Goal: Navigation & Orientation: Find specific page/section

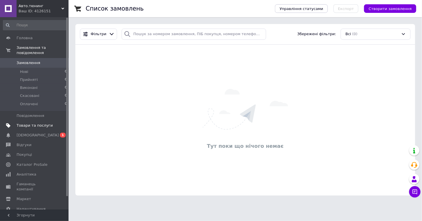
click at [40, 127] on span "Товари та послуги" at bounding box center [35, 125] width 36 height 5
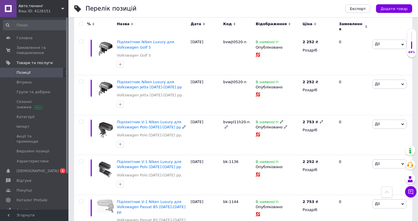
scroll to position [724, 0]
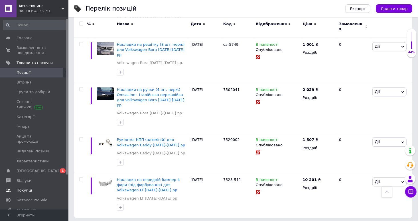
scroll to position [44, 0]
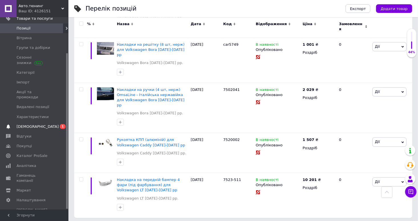
click at [38, 124] on span "[DEMOGRAPHIC_DATA]" at bounding box center [35, 126] width 36 height 5
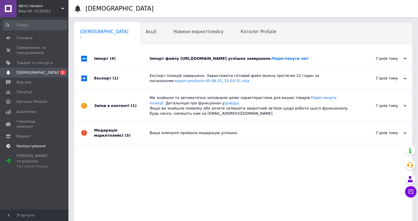
click at [29, 143] on span "Налаштування" at bounding box center [31, 145] width 29 height 5
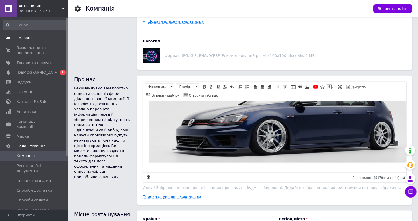
scroll to position [81, 0]
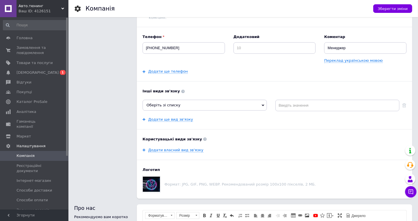
click at [63, 7] on icon at bounding box center [62, 8] width 3 height 3
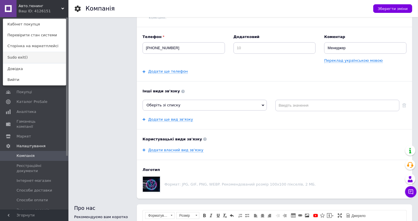
click at [31, 56] on link "Sudo exit()" at bounding box center [34, 57] width 63 height 11
